Goal: Complete application form

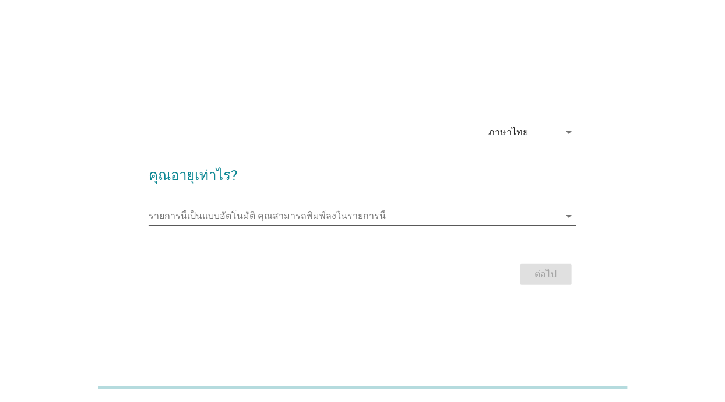
click at [571, 225] on div "รายการนี้เป็นแบบอัตโนมัติ [PERSON_NAME]พิมพ์ลงในรายการนี้ arrow_drop_down" at bounding box center [362, 216] width 427 height 19
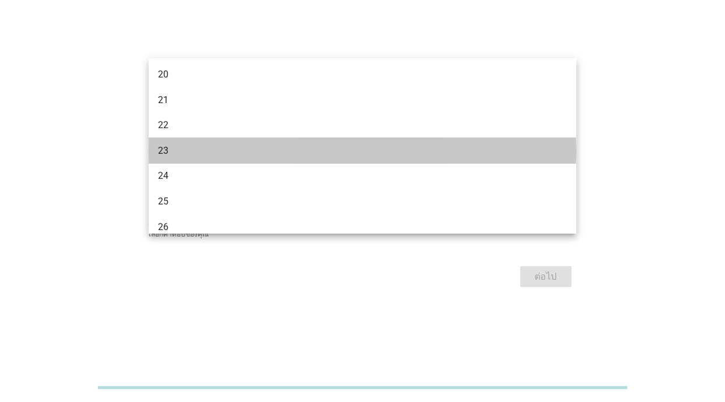
scroll to position [114, 0]
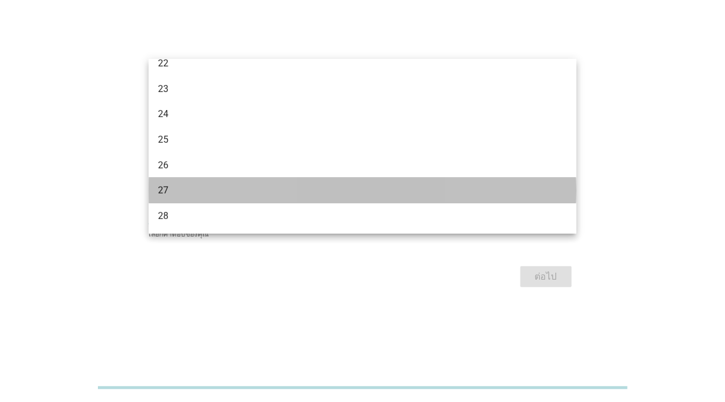
click at [195, 193] on div "27" at bounding box center [345, 191] width 375 height 14
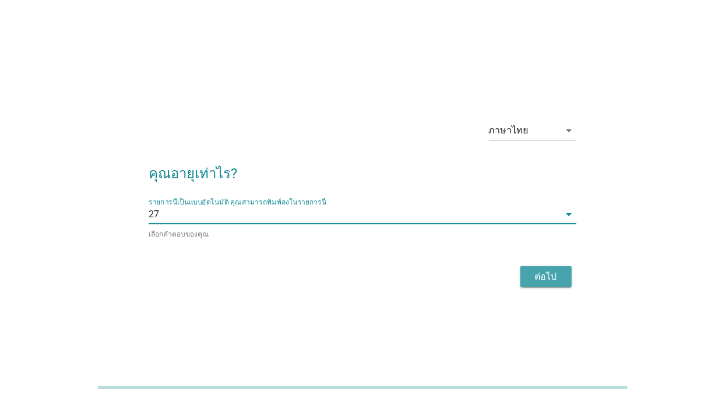
click at [544, 284] on div "ต่อไป" at bounding box center [546, 277] width 33 height 14
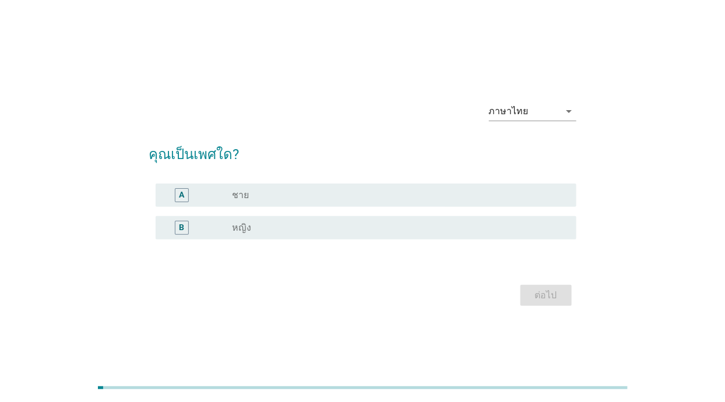
click at [486, 234] on div "radio_button_unchecked หญิง" at bounding box center [394, 228] width 325 height 12
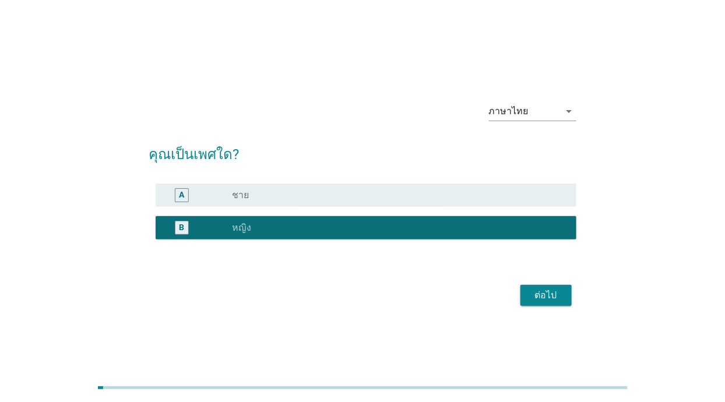
click at [548, 302] on div "ต่อไป" at bounding box center [546, 295] width 33 height 14
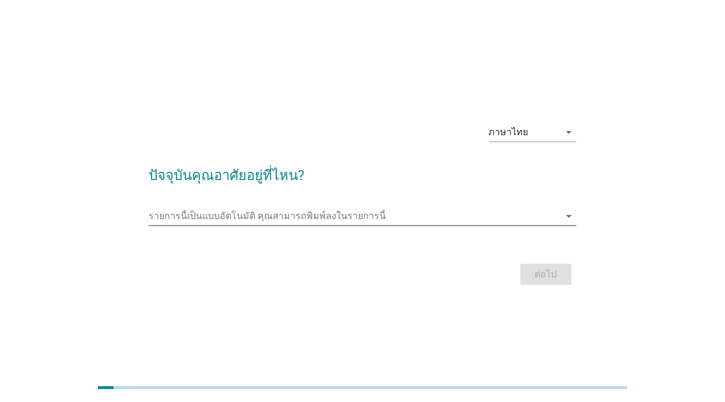
click at [553, 225] on input "รายการนี้เป็นแบบอัตโนมัติ คุณสามารถพิมพ์ลงในรายการนี้" at bounding box center [354, 216] width 411 height 19
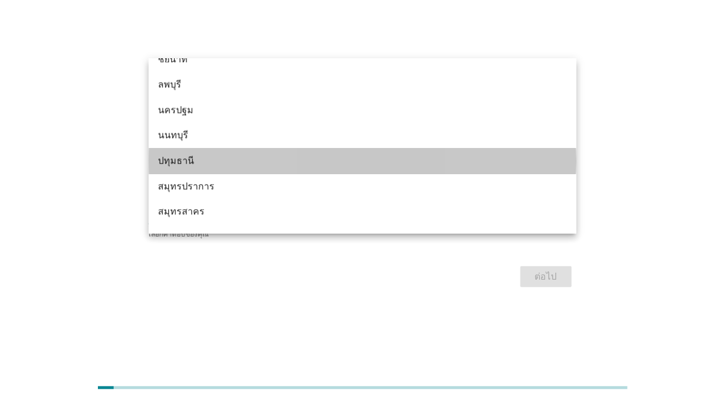
scroll to position [1035, 0]
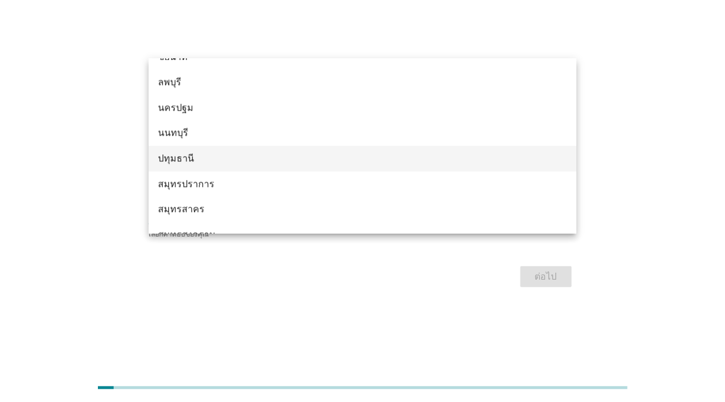
click at [269, 156] on div "ปทุมธานี" at bounding box center [345, 158] width 375 height 14
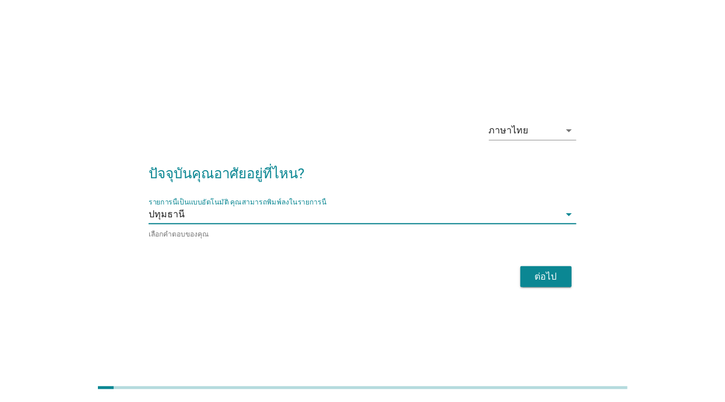
click at [537, 284] on div "ต่อไป" at bounding box center [546, 277] width 33 height 14
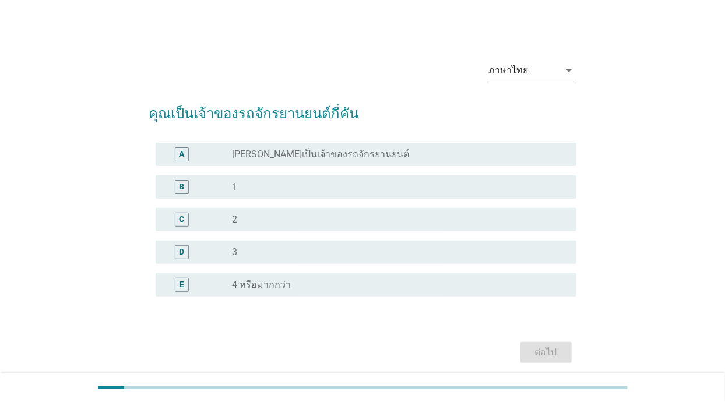
click at [310, 225] on div "radio_button_unchecked 2" at bounding box center [394, 220] width 325 height 12
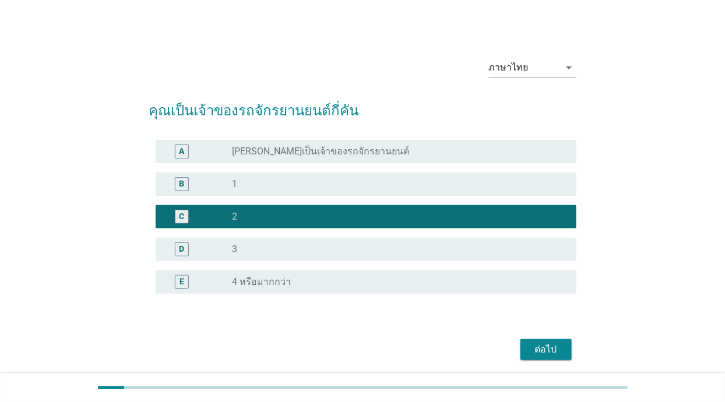
scroll to position [28, 0]
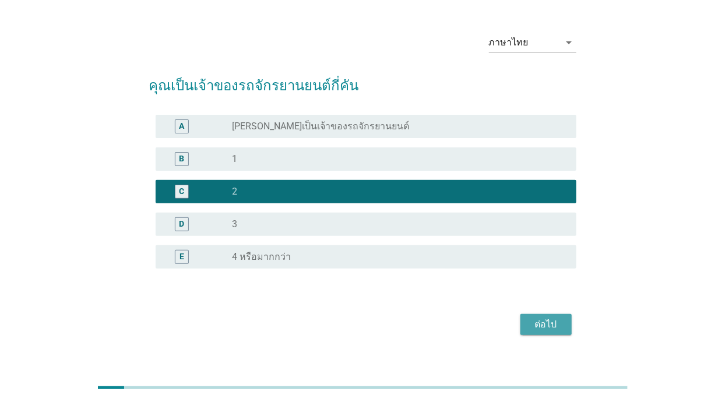
click at [541, 332] on div "ต่อไป" at bounding box center [546, 325] width 33 height 14
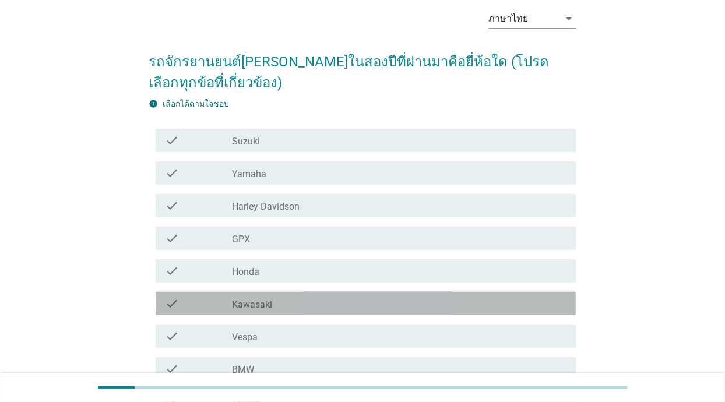
scroll to position [53, 0]
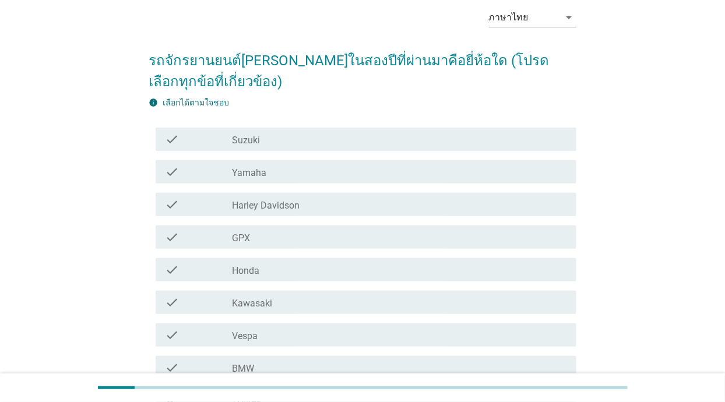
click at [474, 266] on div "check_box_outline_blank Honda" at bounding box center [399, 270] width 334 height 14
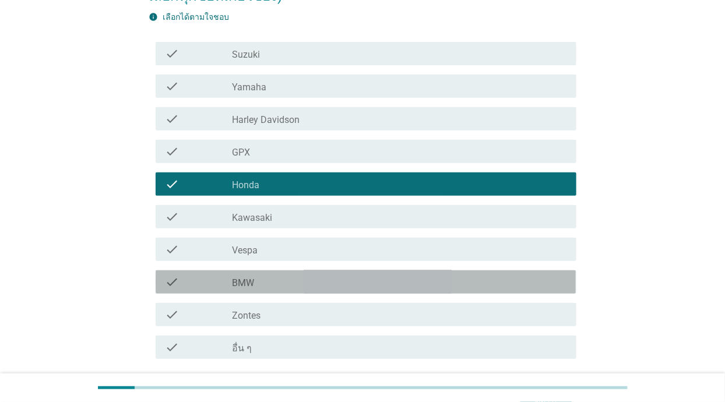
scroll to position [175, 0]
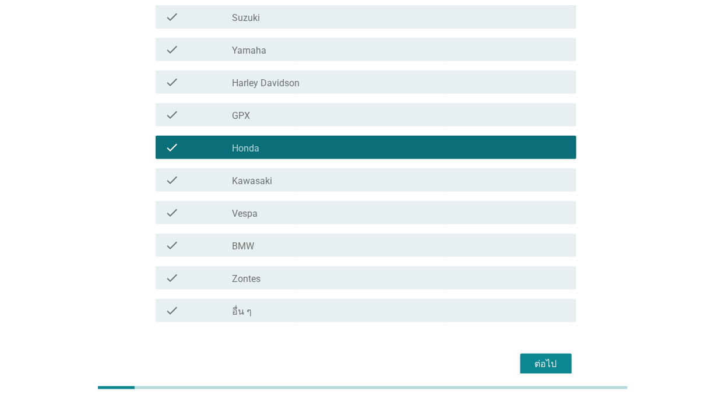
click at [545, 364] on div "ต่อไป" at bounding box center [546, 364] width 33 height 14
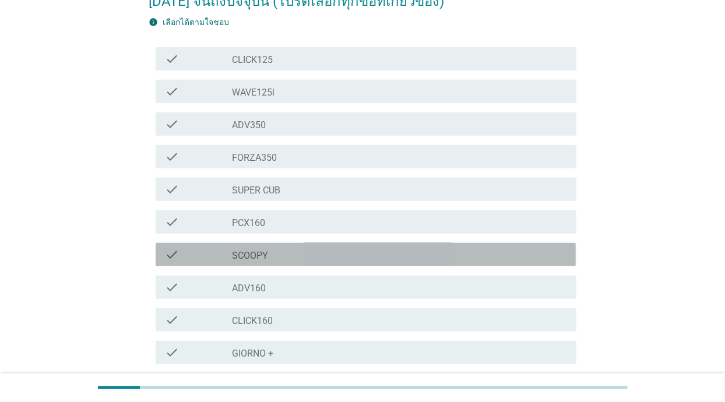
scroll to position [135, 0]
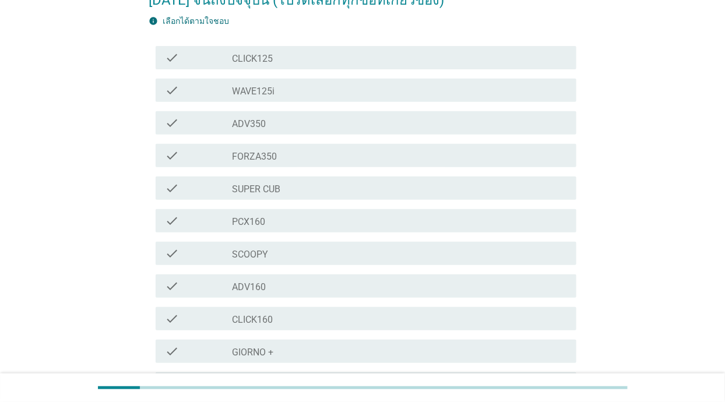
click at [489, 252] on div "check_box_outline_blank SCOOPY" at bounding box center [399, 253] width 334 height 14
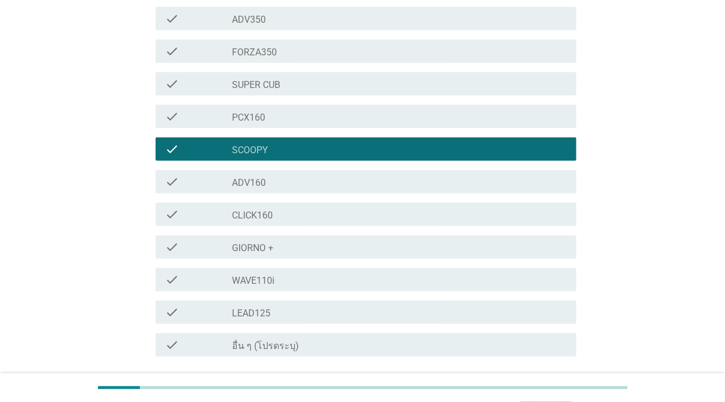
scroll to position [273, 0]
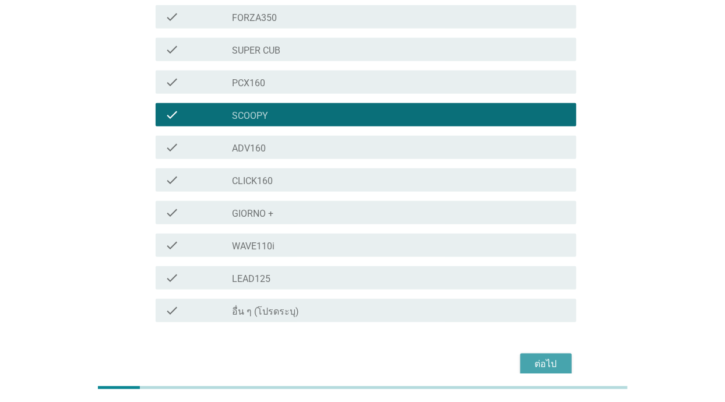
click at [559, 367] on div "ต่อไป" at bounding box center [546, 364] width 33 height 14
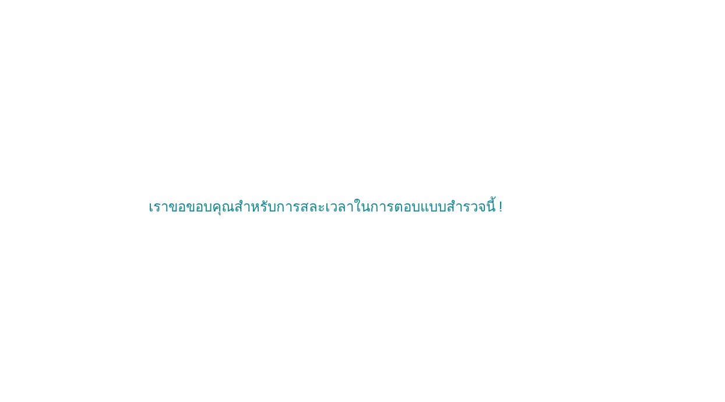
scroll to position [51, 0]
